Goal: Navigation & Orientation: Find specific page/section

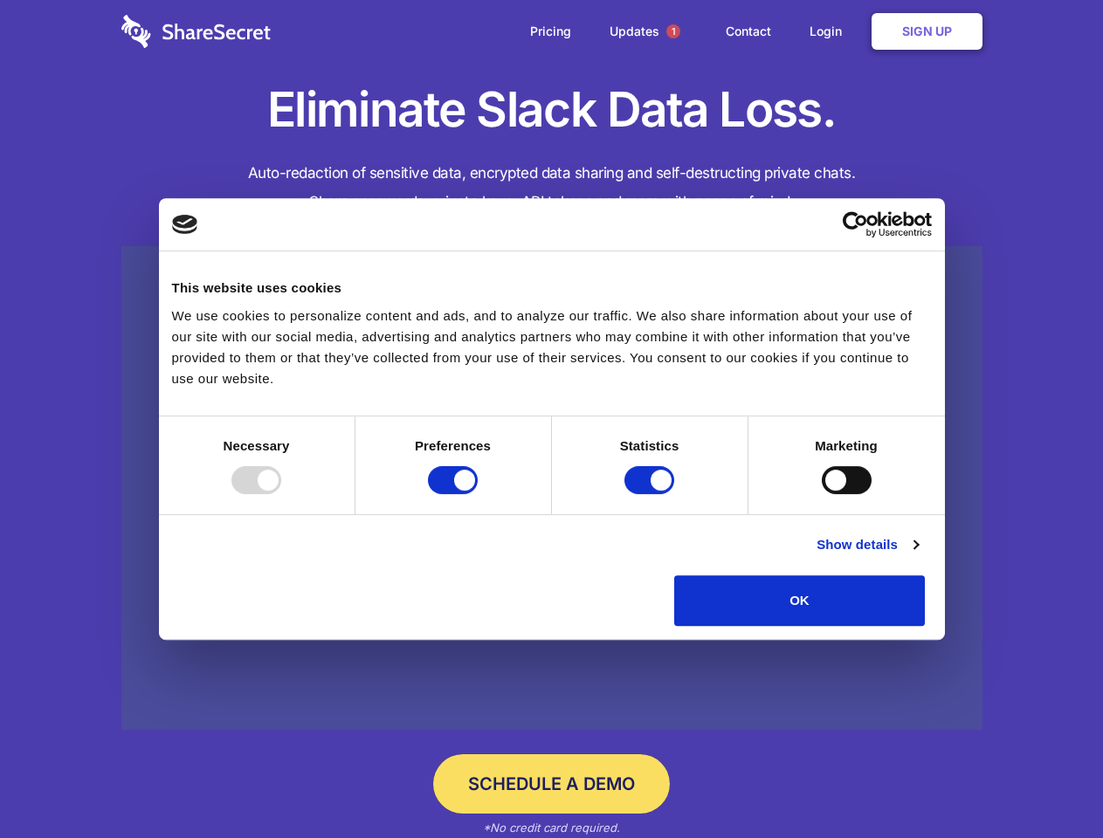
click at [281, 494] on div at bounding box center [256, 480] width 50 height 28
click at [478, 494] on input "Preferences" at bounding box center [453, 480] width 50 height 28
checkbox input "false"
click at [651, 494] on input "Statistics" at bounding box center [649, 480] width 50 height 28
checkbox input "false"
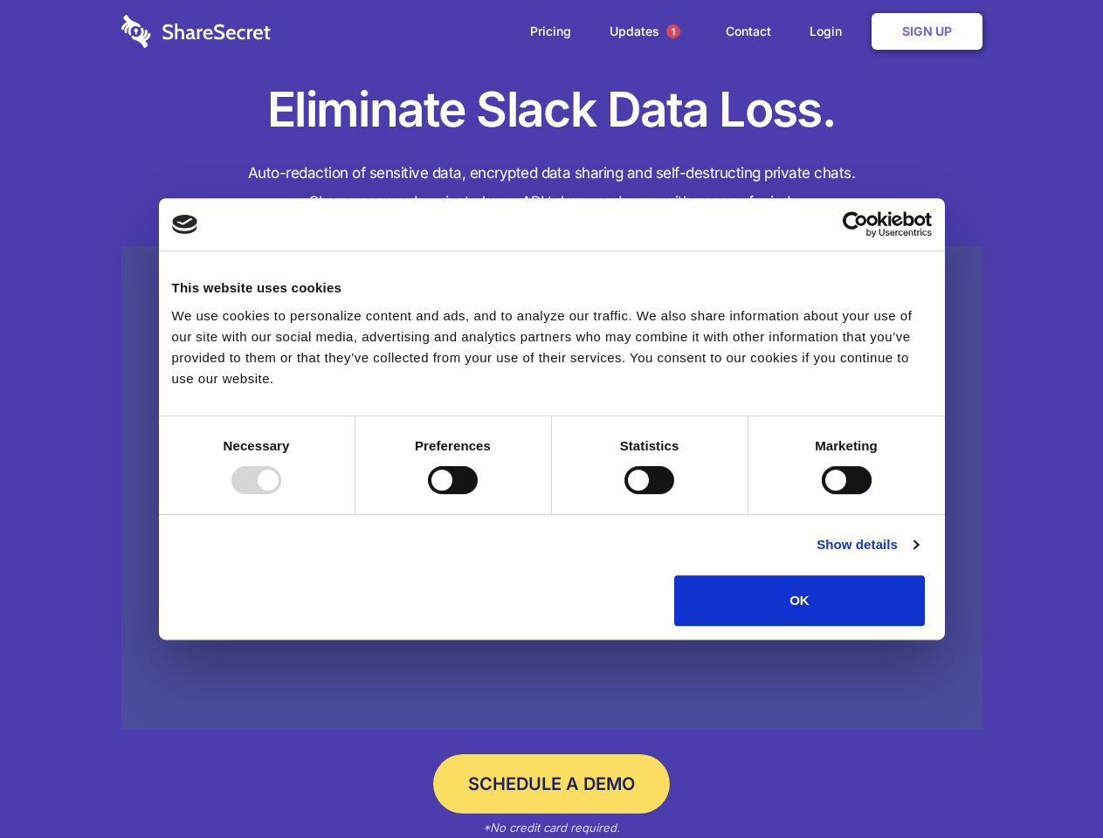
click at [821, 494] on input "Marketing" at bounding box center [846, 480] width 50 height 28
checkbox input "true"
click at [917, 555] on link "Show details" at bounding box center [866, 544] width 101 height 21
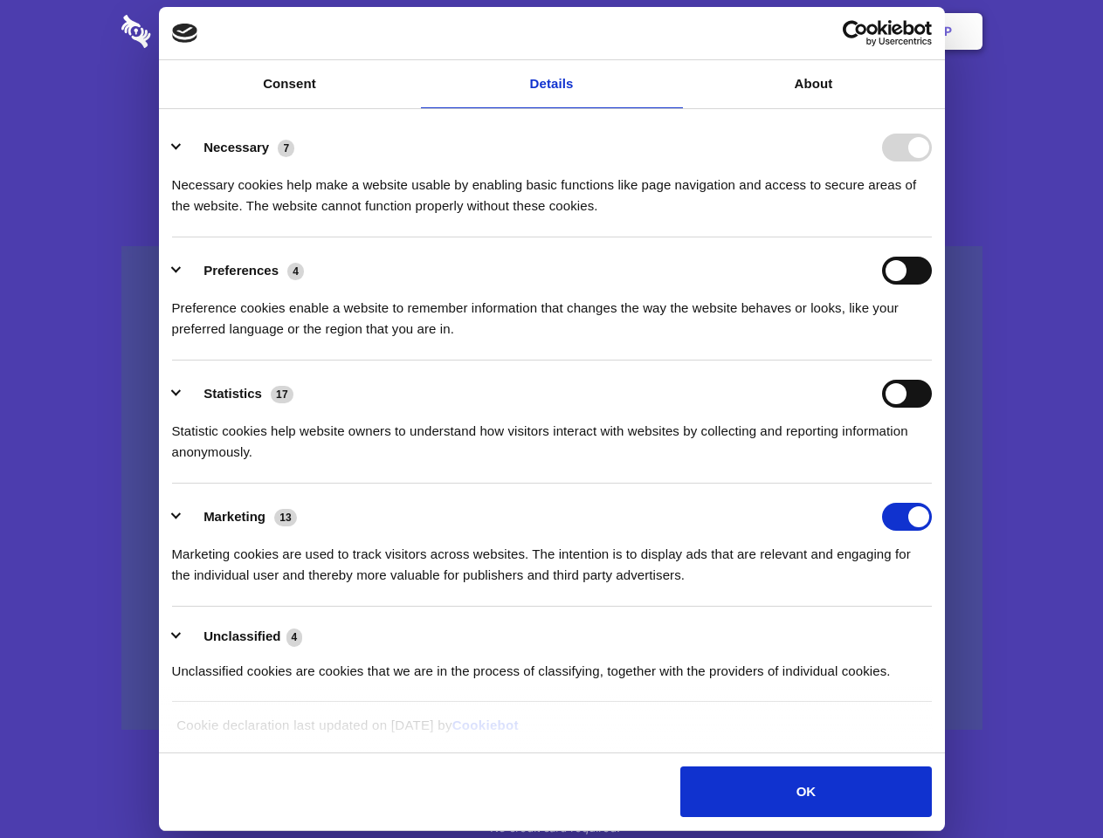
click at [931, 237] on li "Necessary 7 Necessary cookies help make a website usable by enabling basic func…" at bounding box center [551, 175] width 759 height 123
click at [672, 31] on span "1" at bounding box center [673, 31] width 14 height 14
